Goal: Navigation & Orientation: Understand site structure

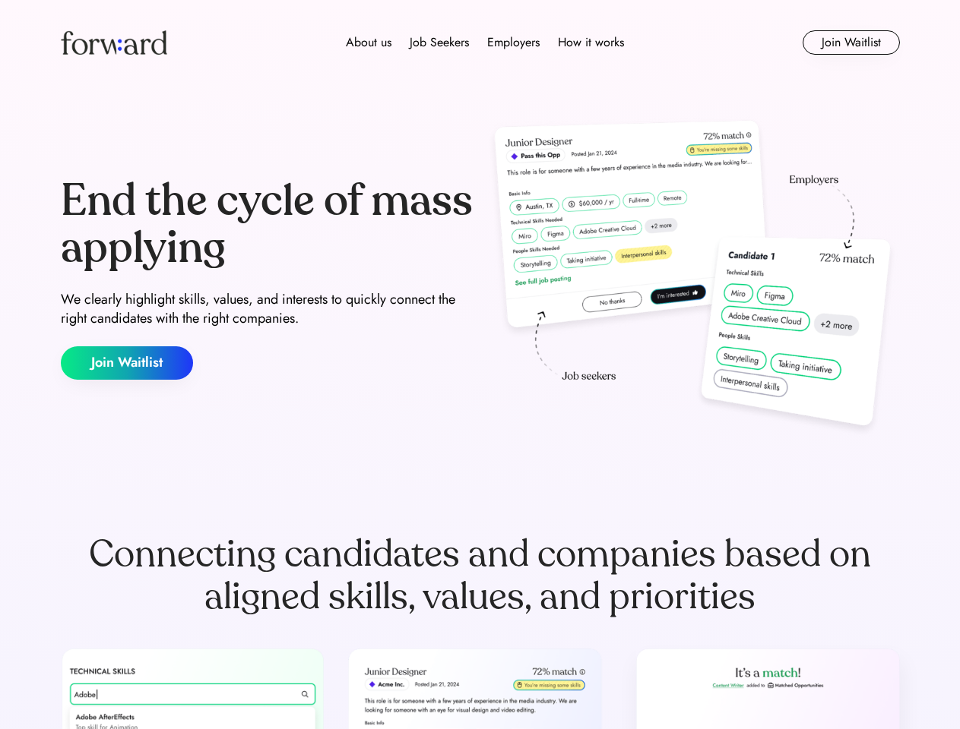
click at [479, 365] on div "End the cycle of mass applying We clearly highlight skills, values, and interes…" at bounding box center [480, 278] width 839 height 327
click at [480, 43] on div "About us Job Seekers Employers How it works" at bounding box center [484, 42] width 599 height 18
click at [114, 43] on img at bounding box center [114, 42] width 106 height 24
click at [485, 43] on div "About us Job Seekers Employers How it works" at bounding box center [484, 42] width 599 height 18
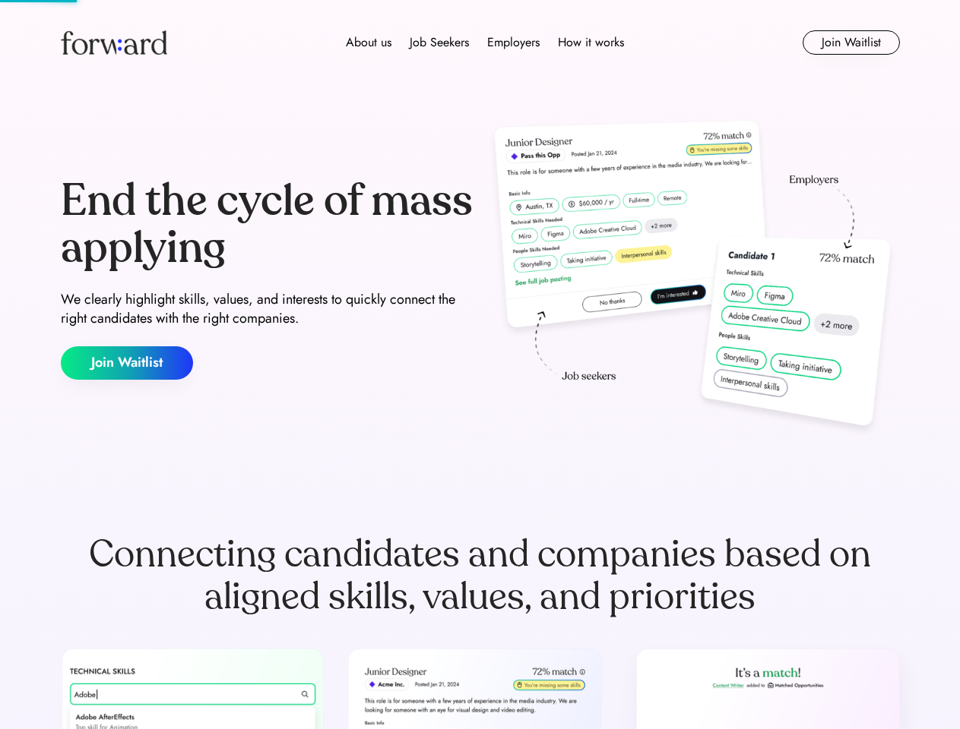
click at [368, 43] on div "About us" at bounding box center [369, 42] width 46 height 18
click at [439, 43] on div "Job Seekers" at bounding box center [438, 42] width 59 height 18
click at [513, 43] on div "Employers" at bounding box center [513, 42] width 52 height 18
click at [590, 43] on div "How it works" at bounding box center [591, 42] width 66 height 18
click at [850, 43] on button "Join Waitlist" at bounding box center [850, 42] width 97 height 24
